Goal: Check status: Check status

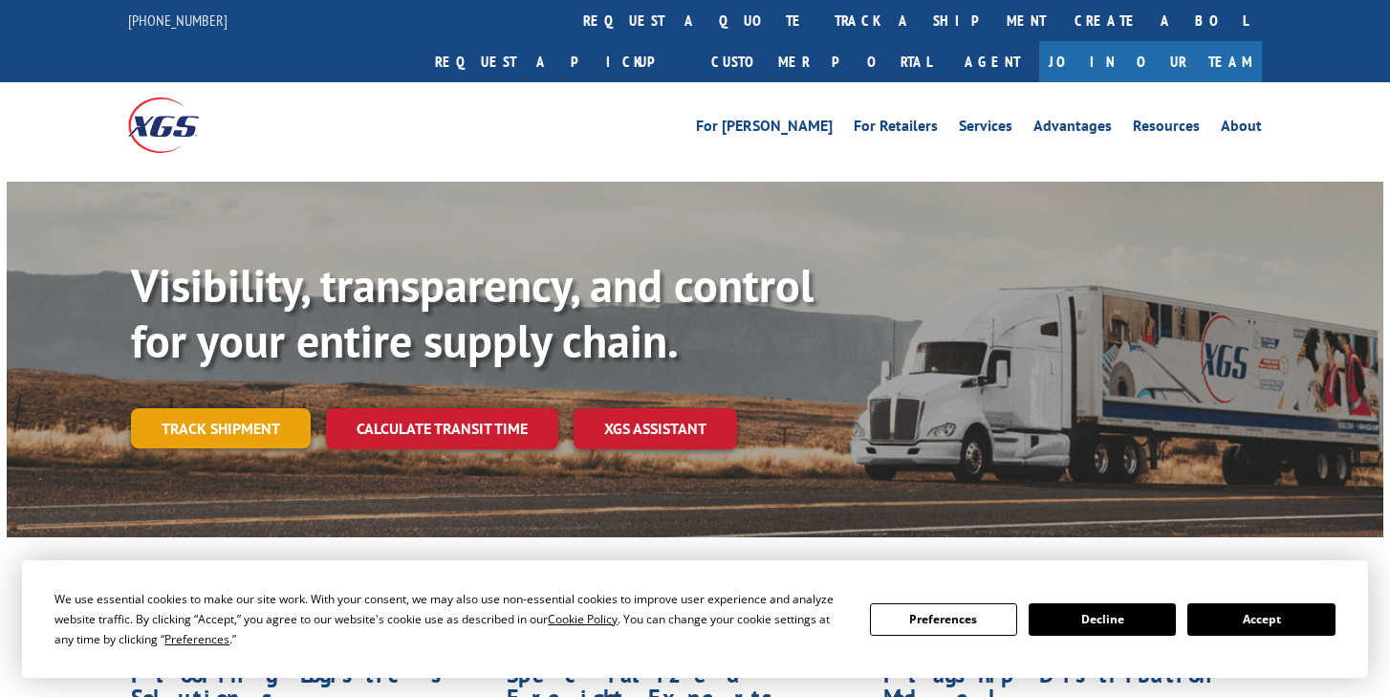
click at [242, 408] on link "Track shipment" at bounding box center [221, 428] width 180 height 40
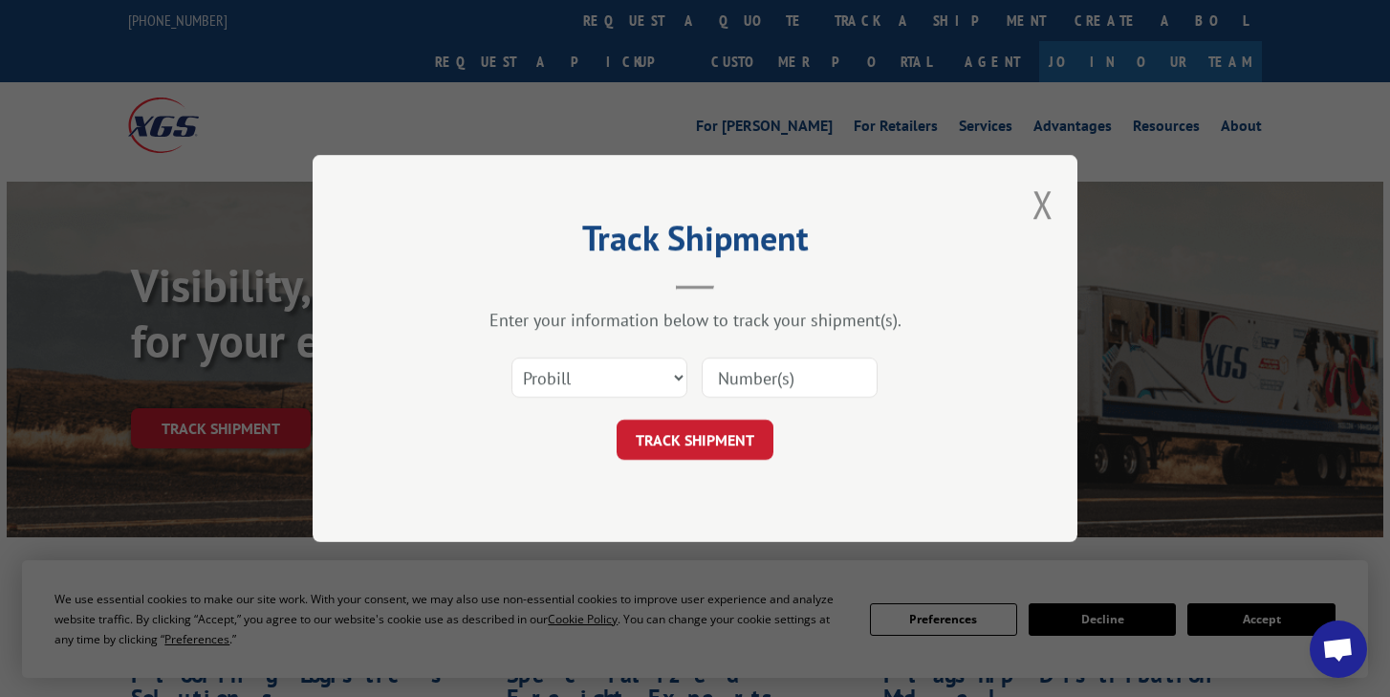
click at [747, 380] on input at bounding box center [789, 377] width 176 height 40
paste input "17664684"
type input "17664684"
click at [705, 458] on button "TRACK SHIPMENT" at bounding box center [694, 440] width 157 height 40
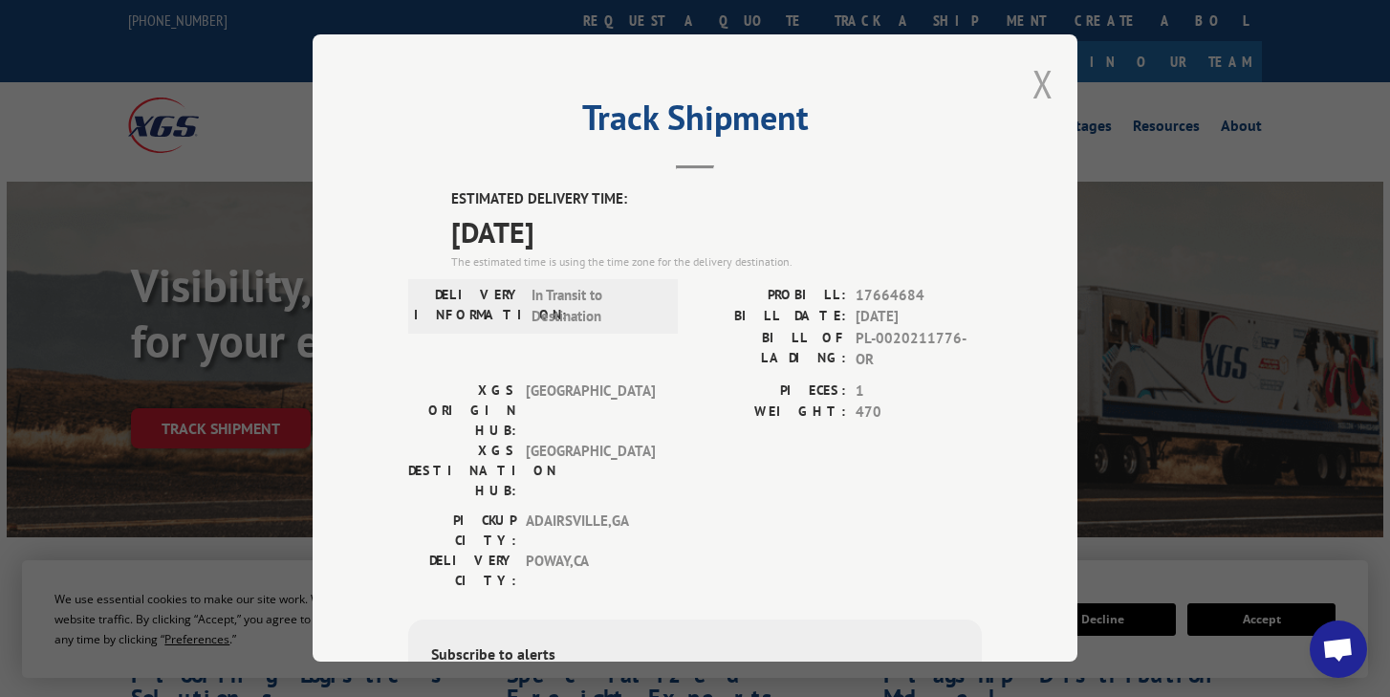
click at [1043, 85] on button "Close modal" at bounding box center [1042, 83] width 21 height 51
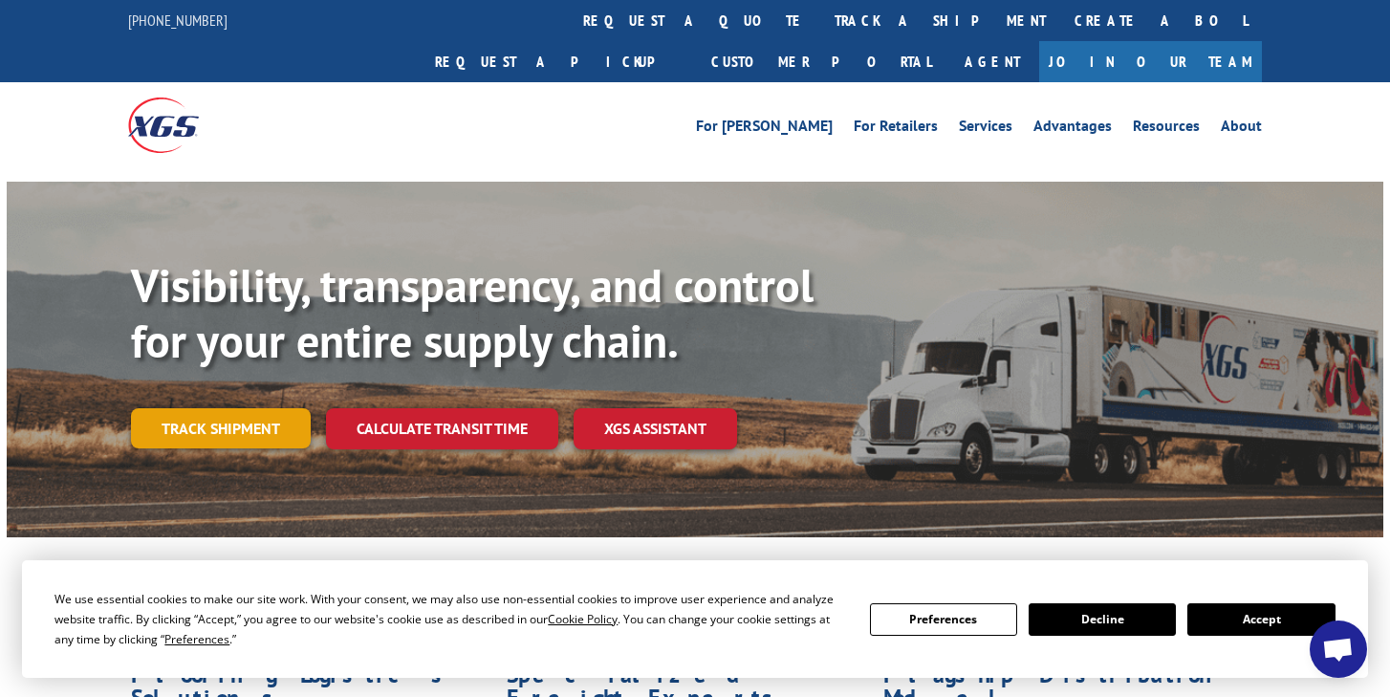
click at [268, 408] on link "Track shipment" at bounding box center [221, 428] width 180 height 40
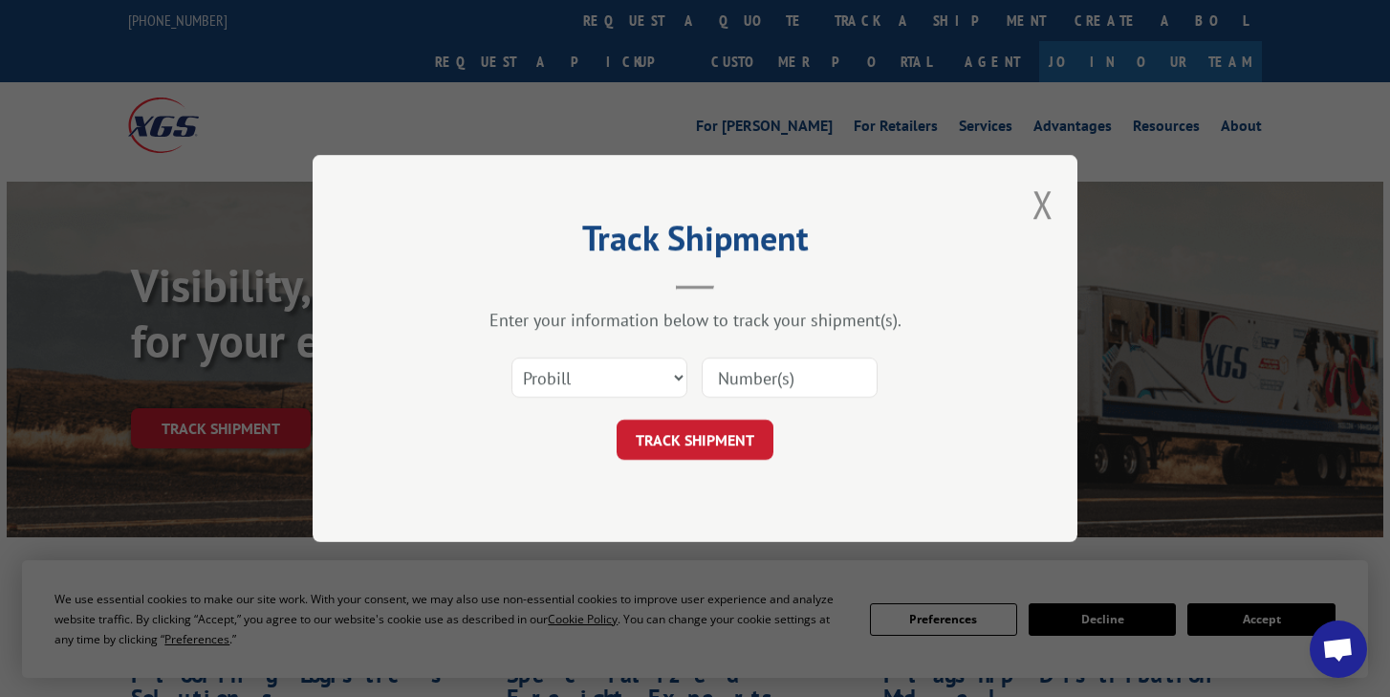
click at [802, 380] on input at bounding box center [789, 377] width 176 height 40
paste input "17664352"
type input "17664352"
click at [707, 438] on button "TRACK SHIPMENT" at bounding box center [694, 440] width 157 height 40
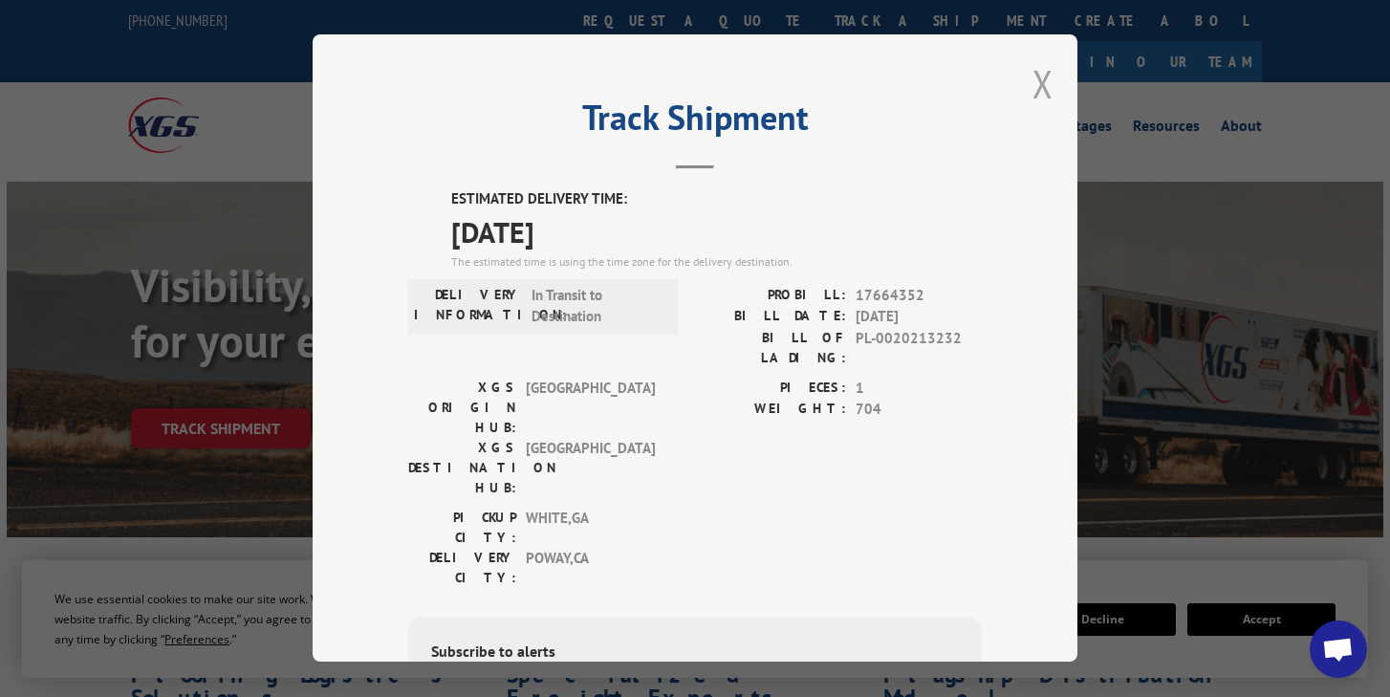
click at [1052, 71] on button "Close modal" at bounding box center [1042, 83] width 21 height 51
